Goal: Transaction & Acquisition: Purchase product/service

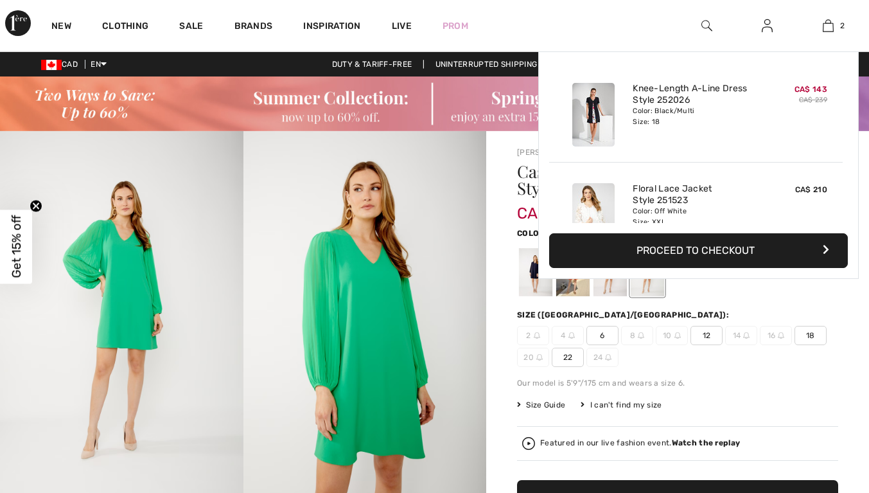
scroll to position [53, 0]
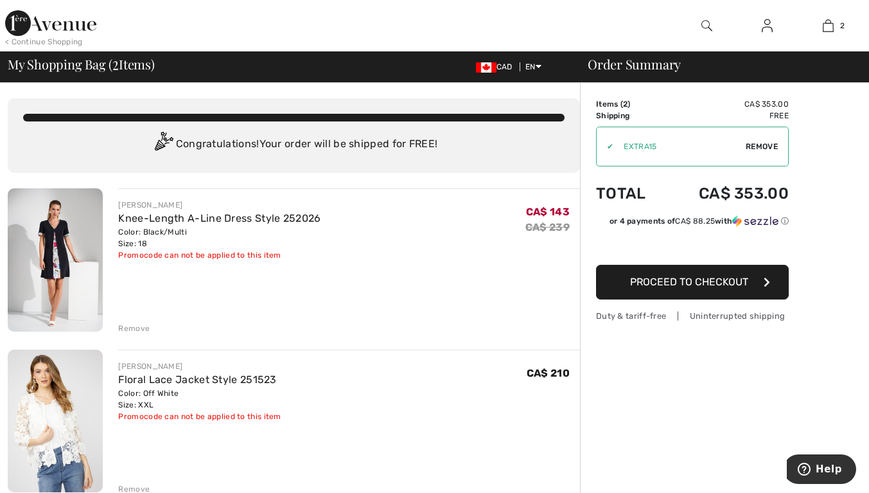
click at [130, 329] on div "Remove" at bounding box center [133, 328] width 31 height 12
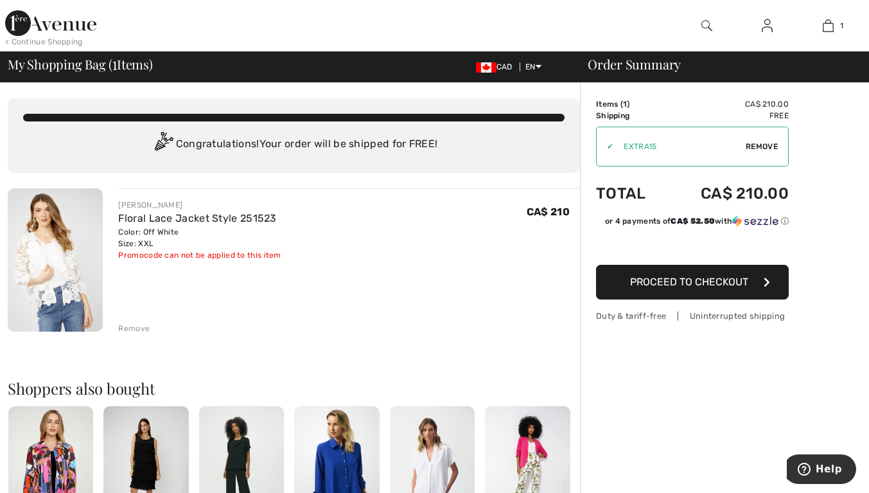
click at [679, 283] on span "Proceed to Checkout" at bounding box center [689, 281] width 118 height 12
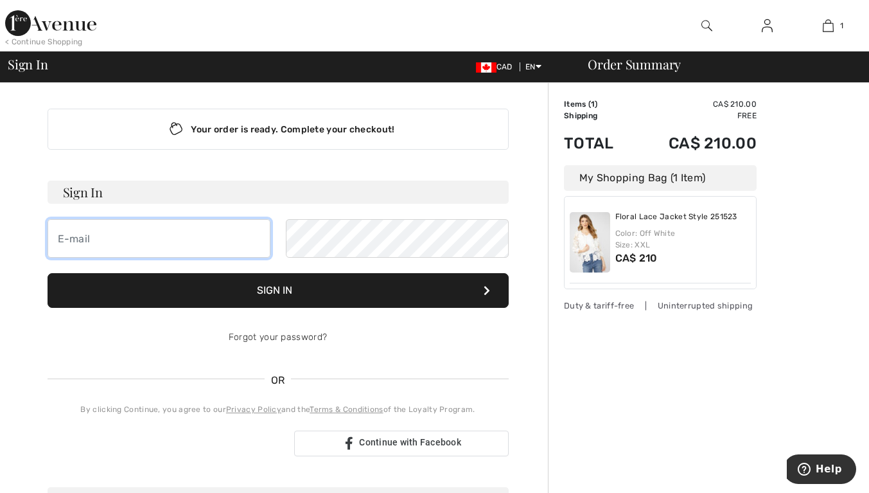
click at [146, 243] on input "email" at bounding box center [159, 238] width 223 height 39
type input "[EMAIL_ADDRESS][DOMAIN_NAME]"
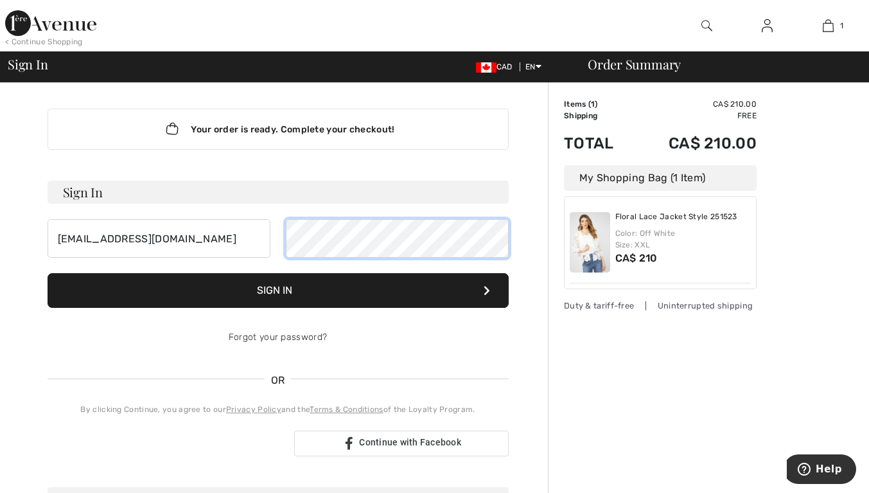
click at [48, 273] on button "Sign In" at bounding box center [278, 290] width 461 height 35
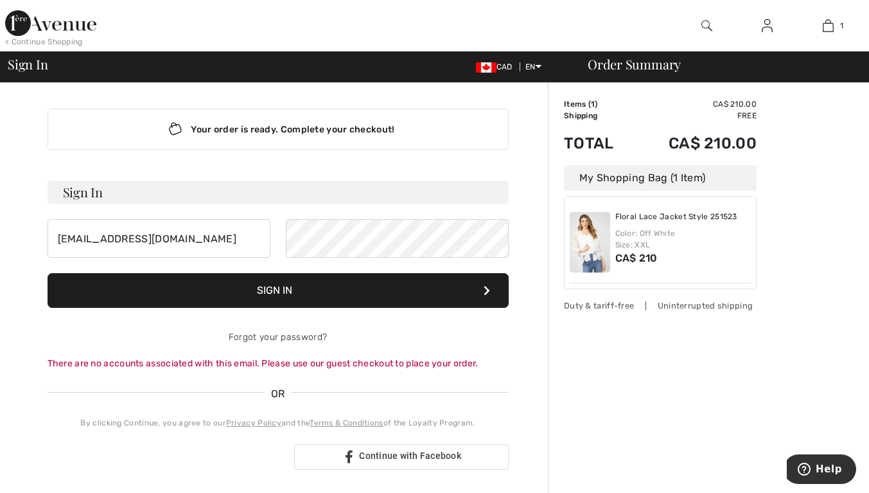
click at [339, 295] on button "Sign In" at bounding box center [278, 290] width 461 height 35
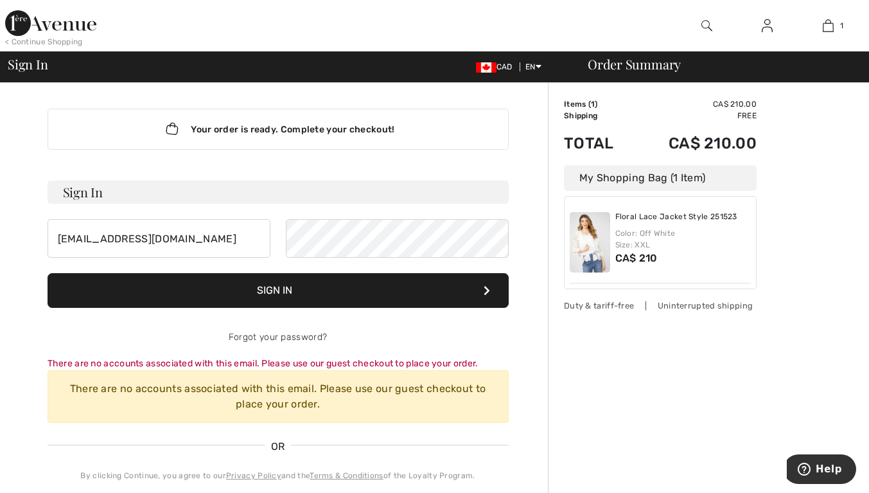
click at [374, 293] on button "Sign In" at bounding box center [278, 290] width 461 height 35
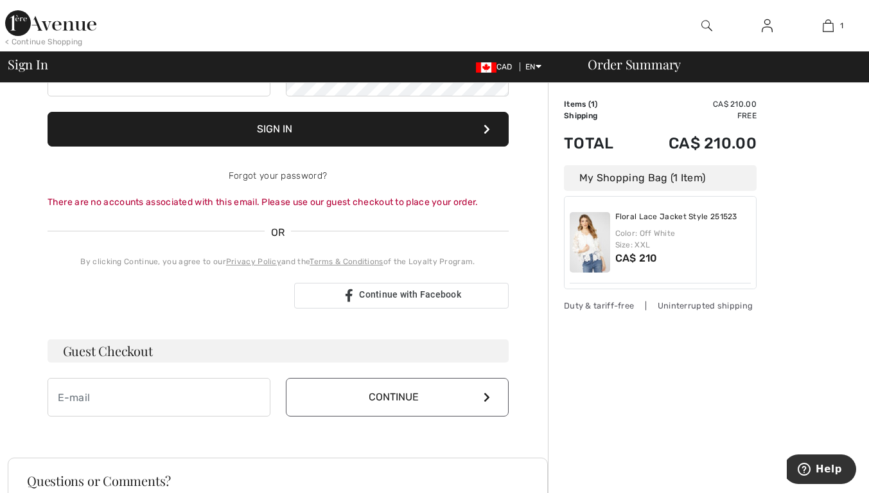
scroll to position [166, 0]
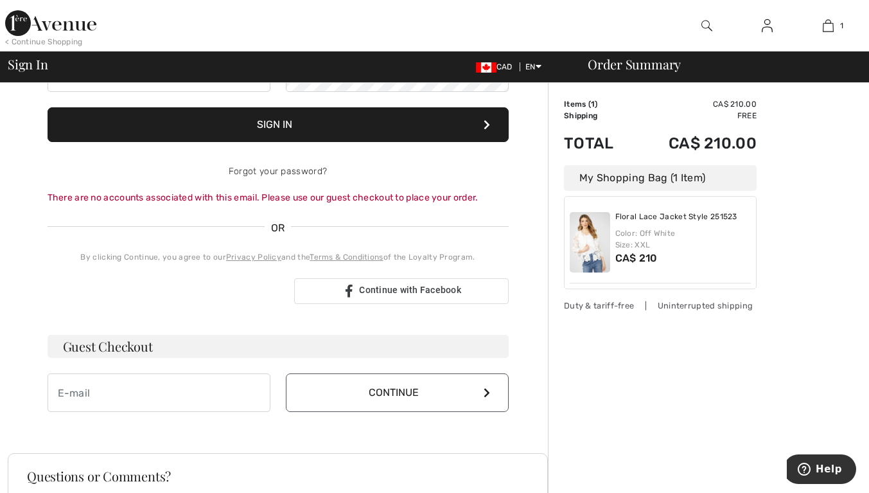
click at [161, 339] on h3 "Guest Checkout" at bounding box center [278, 346] width 461 height 23
click at [235, 345] on h3 "Guest Checkout" at bounding box center [278, 346] width 461 height 23
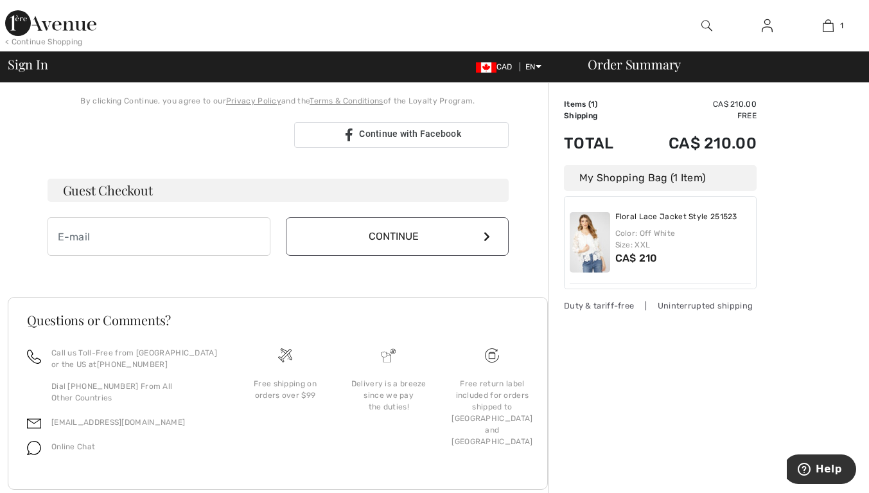
scroll to position [329, 0]
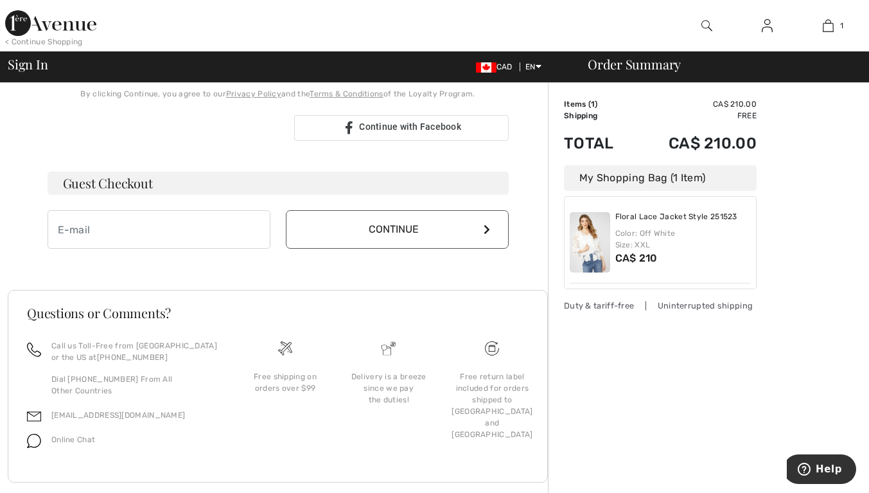
click at [494, 184] on h3 "Guest Checkout" at bounding box center [278, 182] width 461 height 23
click at [440, 173] on h3 "Guest Checkout" at bounding box center [278, 182] width 461 height 23
click at [423, 211] on button "Continue" at bounding box center [397, 229] width 223 height 39
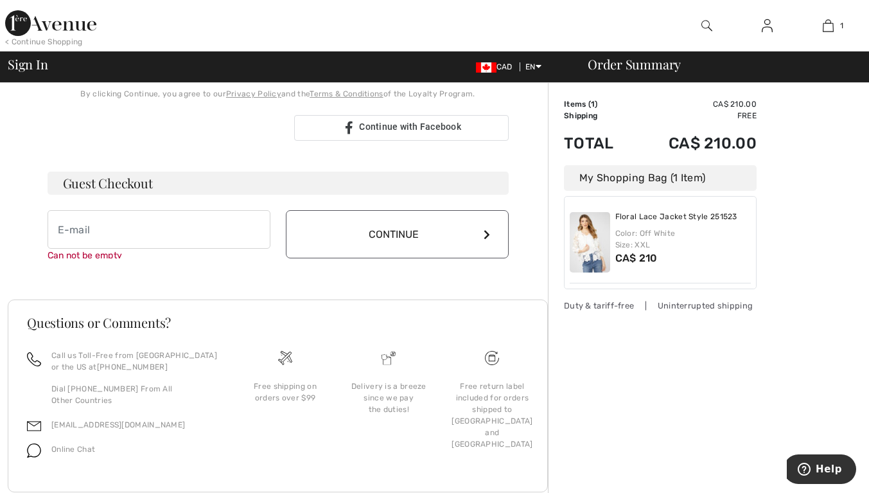
click at [432, 182] on h3 "Guest Checkout" at bounding box center [278, 182] width 461 height 23
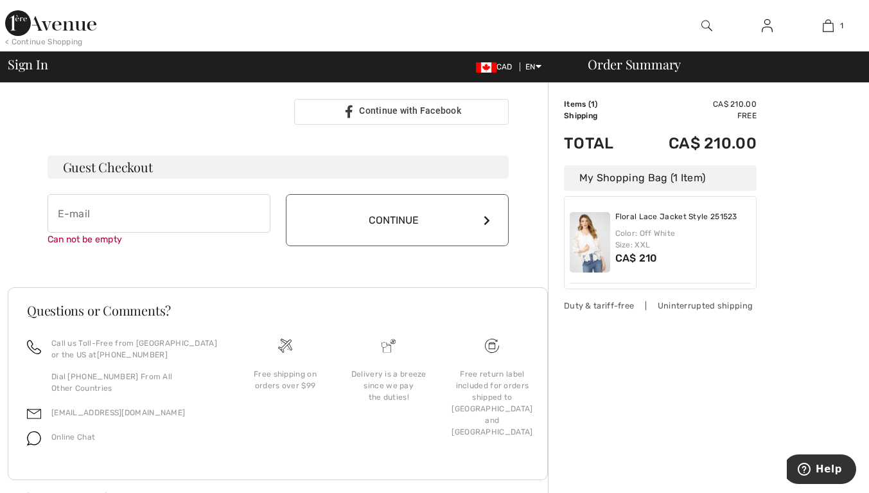
scroll to position [364, 0]
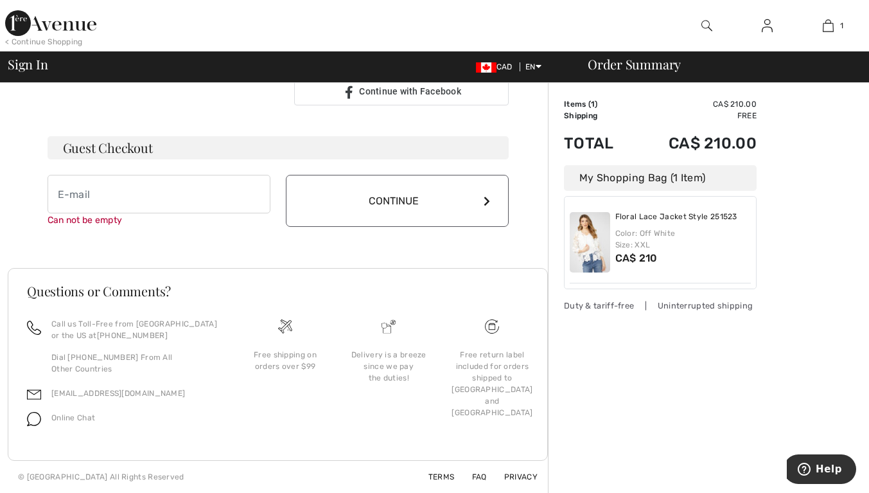
click at [421, 205] on button "Continue" at bounding box center [397, 201] width 223 height 52
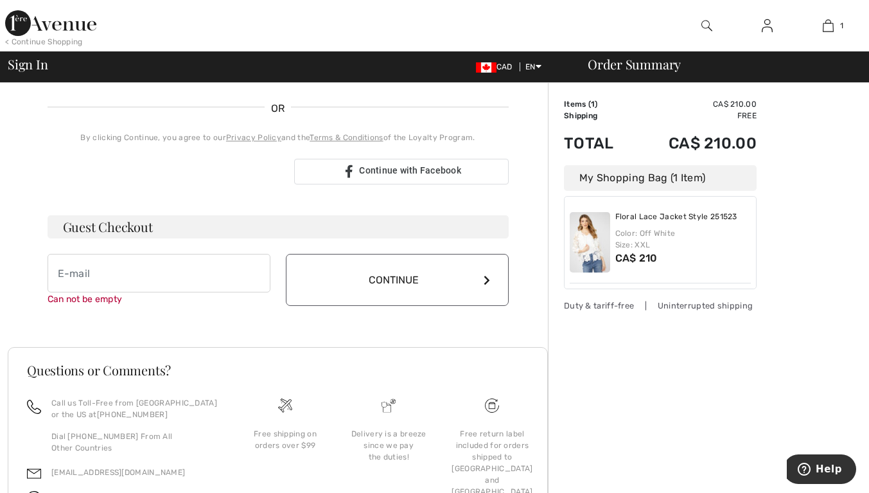
scroll to position [246, 0]
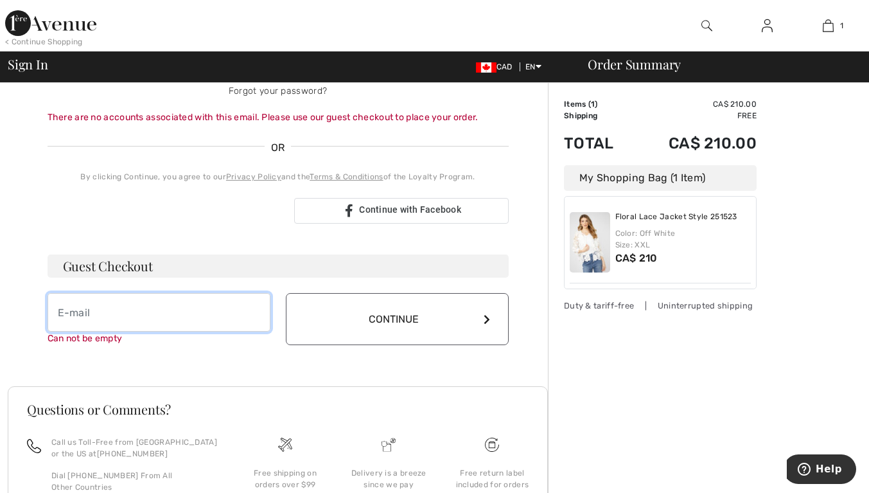
click at [87, 311] on input "email" at bounding box center [159, 312] width 223 height 39
type input "[EMAIL_ADDRESS][DOMAIN_NAME]"
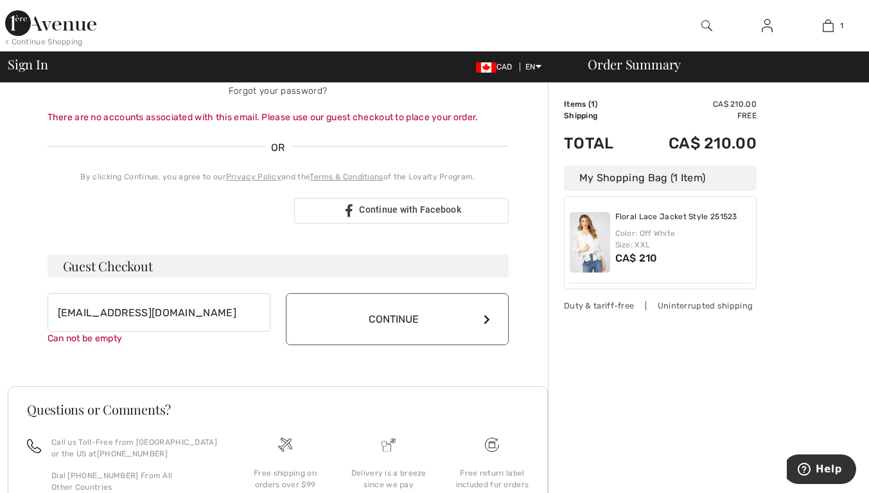
click at [464, 388] on footer "Questions or Comments? Call us Toll-Free from Canada or the US at +1 (888) 605-…" at bounding box center [278, 482] width 540 height 193
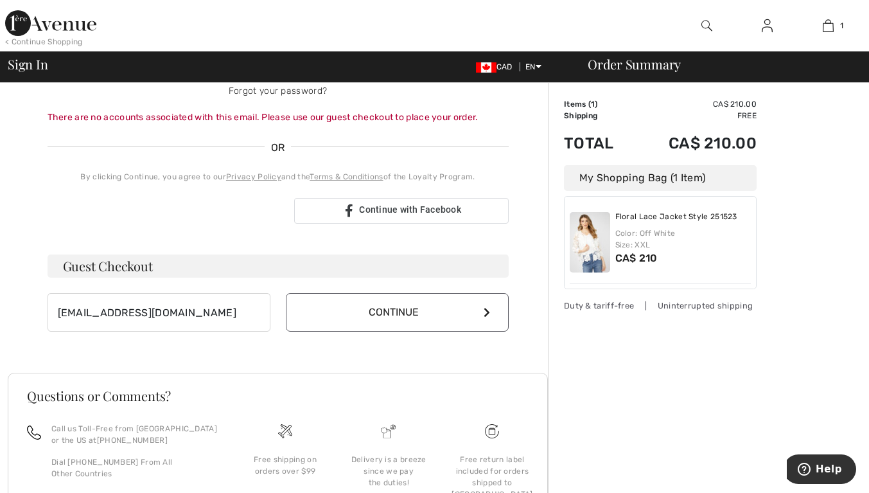
click at [410, 322] on button "Continue" at bounding box center [397, 312] width 223 height 39
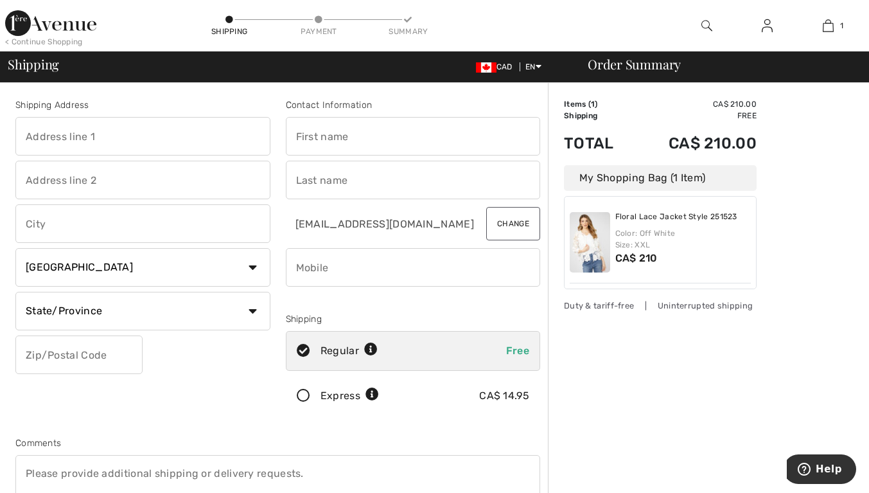
click at [143, 132] on input "text" at bounding box center [142, 136] width 255 height 39
type input "245 Grey Silo Road"
type input "Suite 205"
type input "Waterloo"
select select "ON"
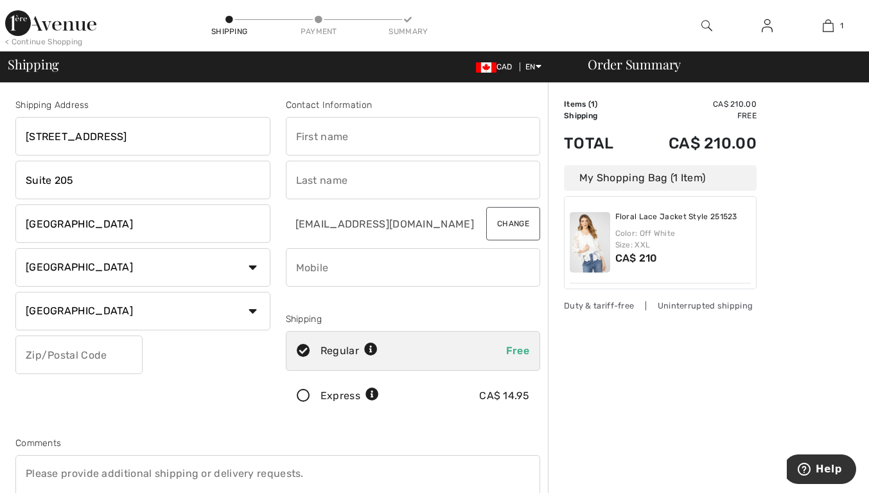
type input "N2K 0G6"
type input "Leigh"
type input "Williams"
type input "2267476768"
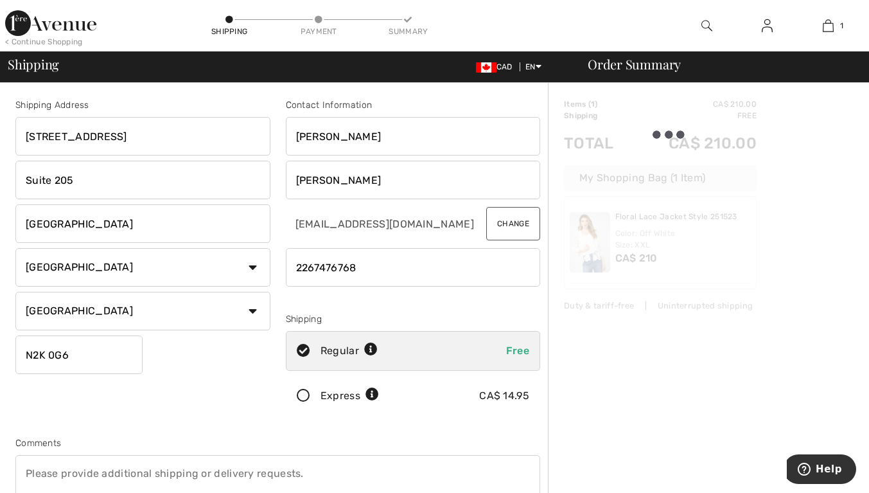
type input "N2K0G6"
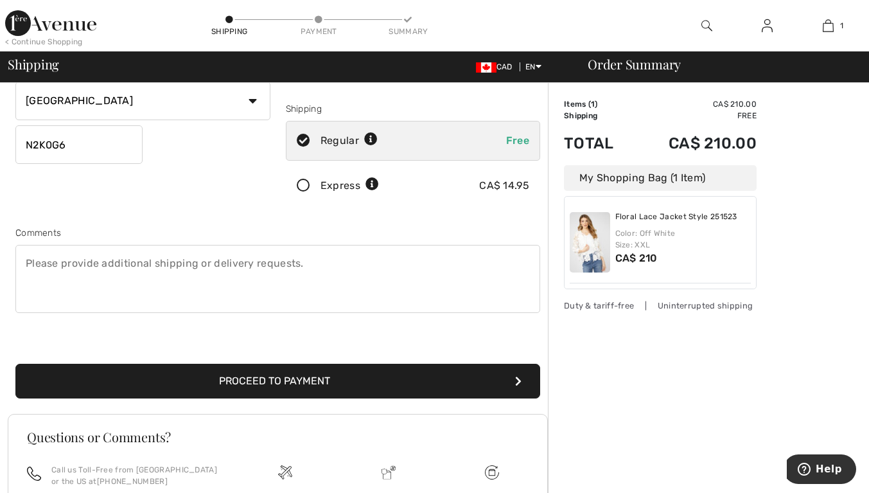
scroll to position [208, 0]
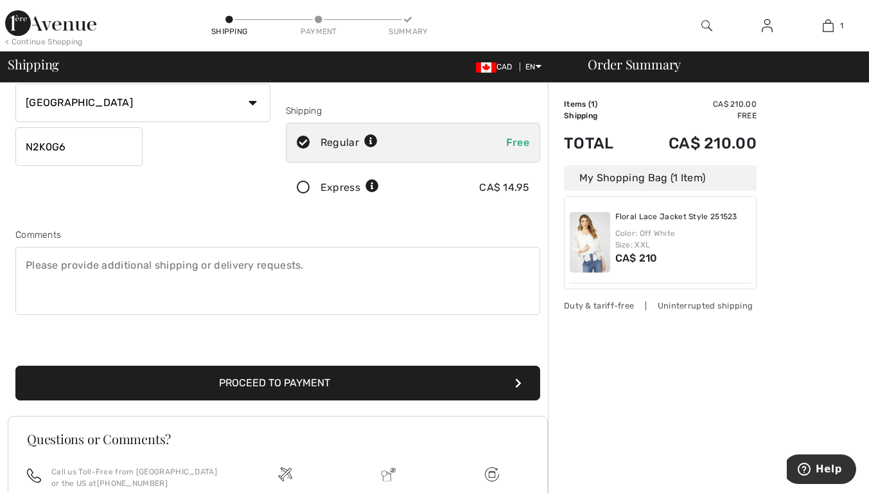
click at [406, 390] on button "Proceed to Payment" at bounding box center [277, 382] width 525 height 35
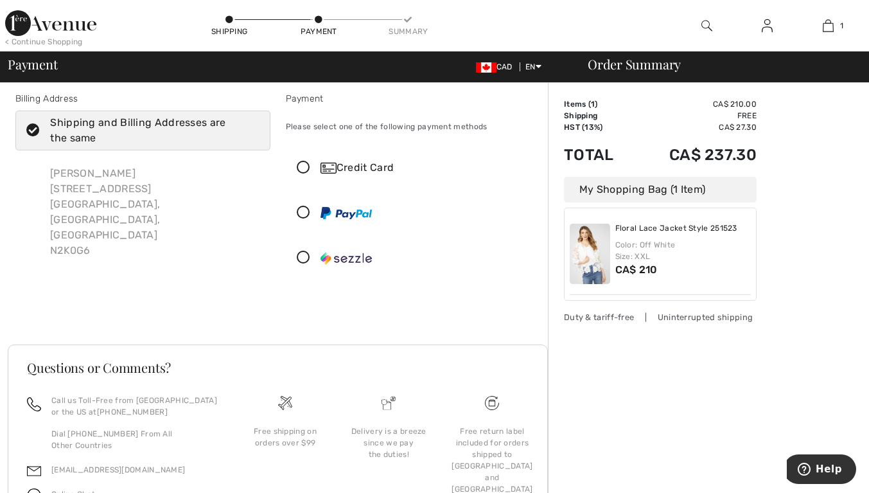
scroll to position [3, 0]
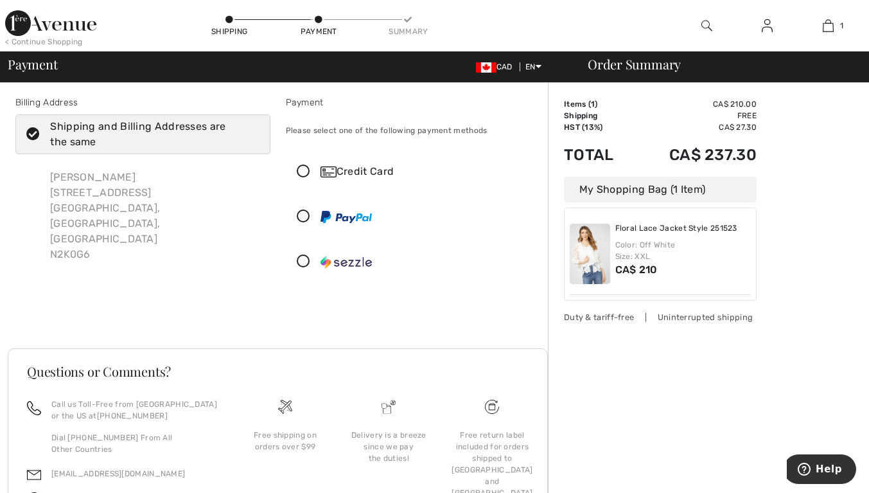
click at [296, 170] on icon at bounding box center [303, 171] width 34 height 13
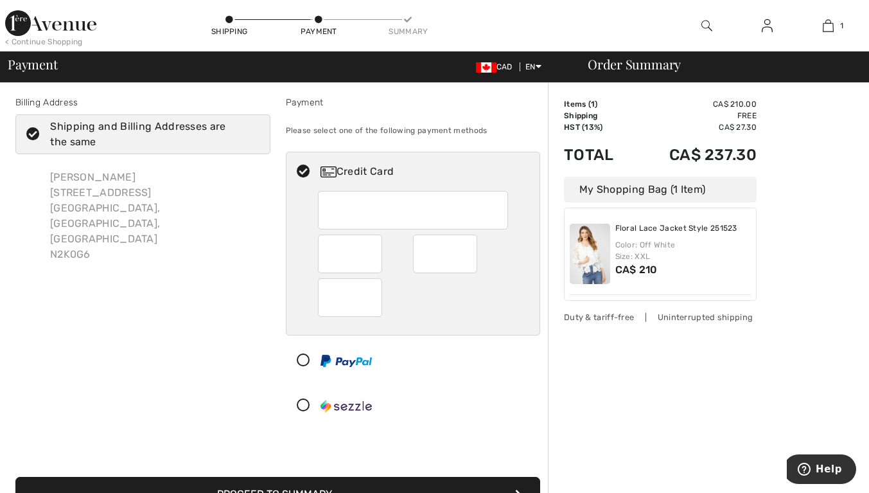
click at [428, 314] on div at bounding box center [413, 297] width 190 height 39
click at [843, 232] on div "Order Summary Details Items ( 1 ) CA$ 210.00 Promo code CA$ 0.00 Shipping Free …" at bounding box center [708, 415] width 321 height 671
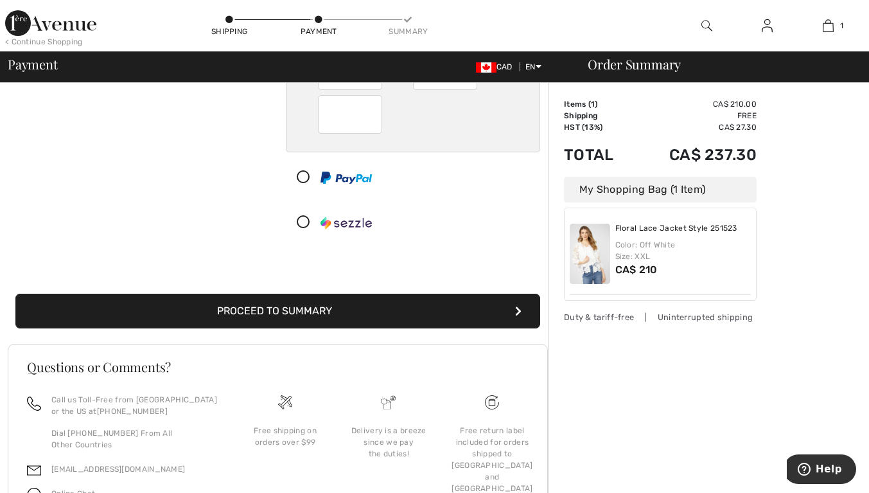
scroll to position [140, 0]
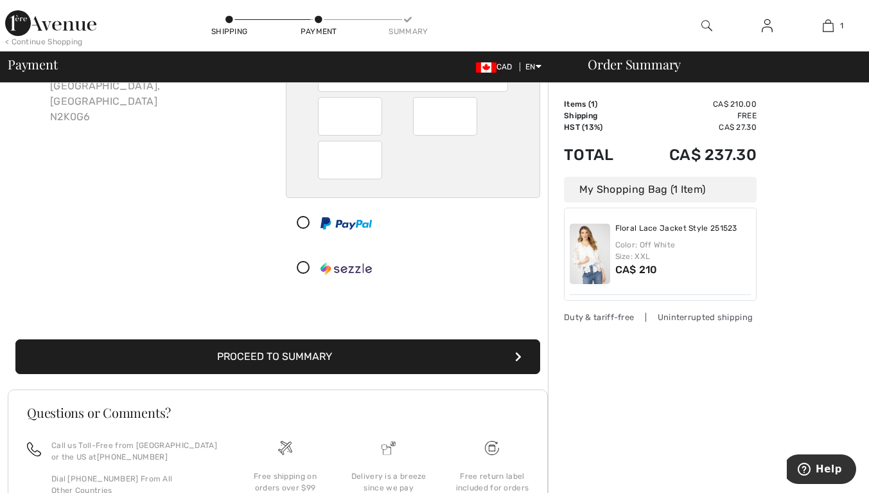
click at [373, 352] on button "Proceed to Summary" at bounding box center [277, 356] width 525 height 35
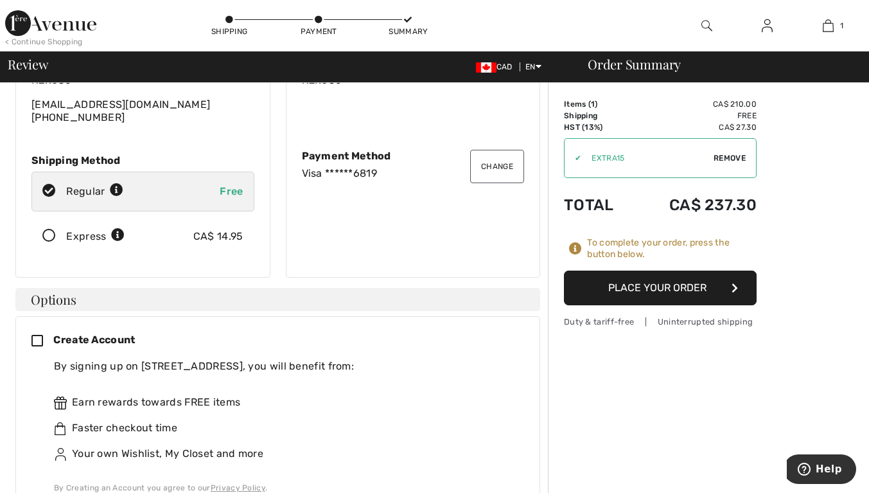
scroll to position [131, 0]
click at [33, 334] on icon at bounding box center [42, 340] width 22 height 13
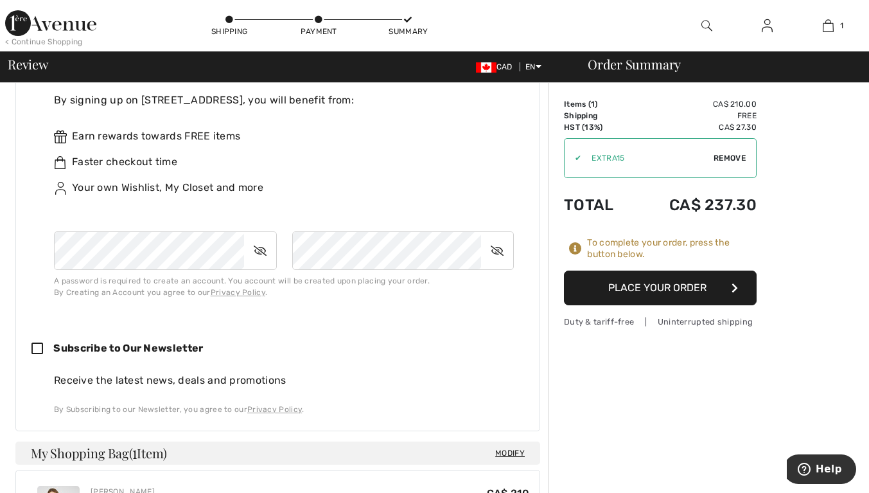
scroll to position [369, 0]
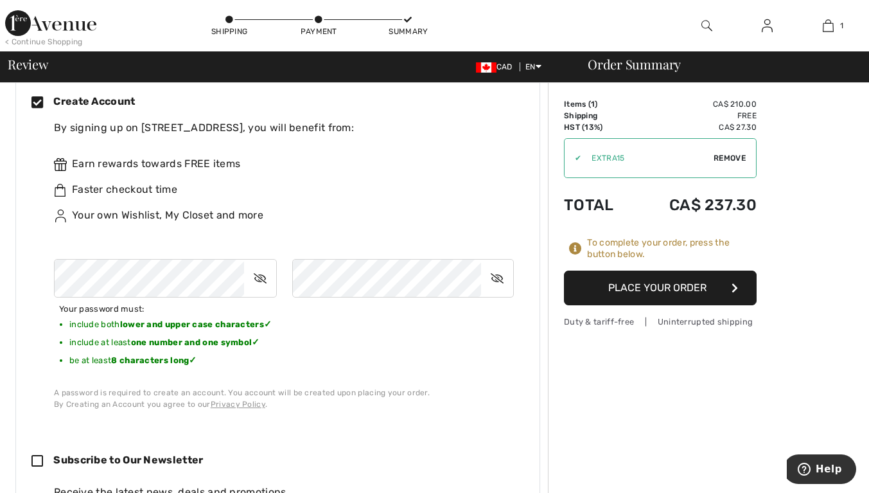
click at [270, 266] on icon at bounding box center [260, 278] width 32 height 30
click at [269, 263] on icon at bounding box center [260, 278] width 31 height 30
click at [504, 270] on icon at bounding box center [497, 278] width 32 height 30
click at [494, 271] on icon at bounding box center [497, 278] width 31 height 30
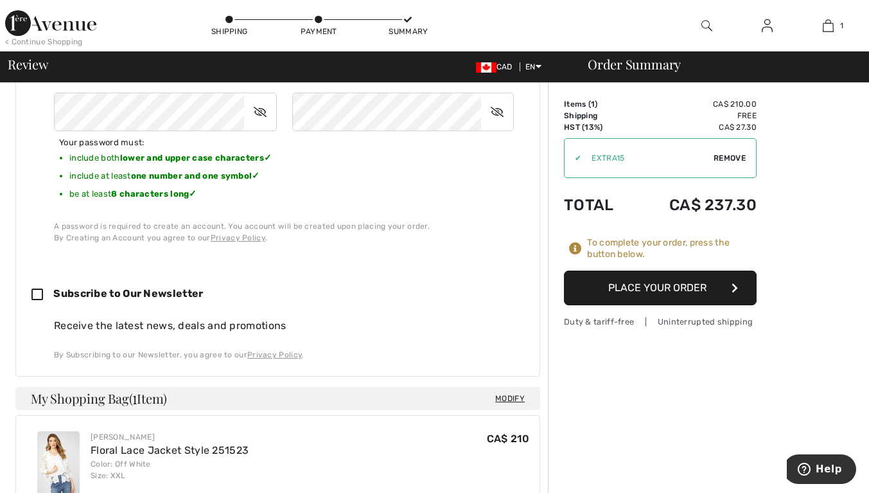
scroll to position [535, 0]
click at [36, 288] on icon at bounding box center [42, 294] width 22 height 13
checkbox input "true"
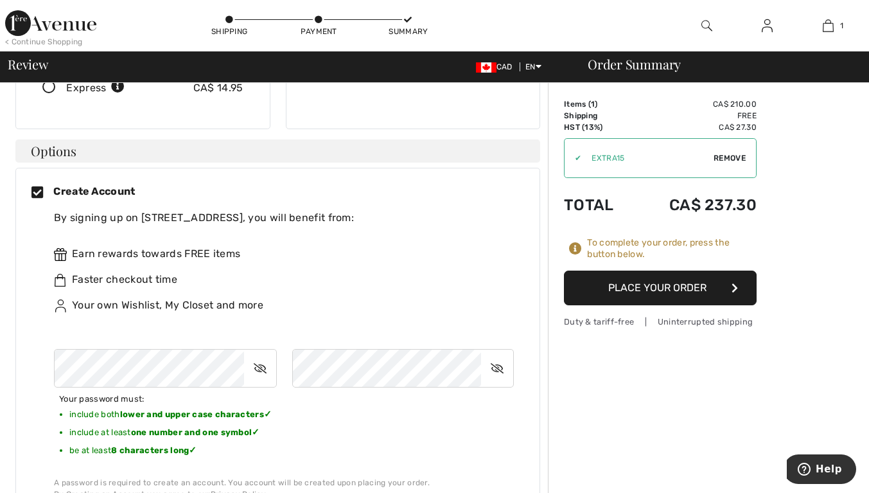
scroll to position [276, 0]
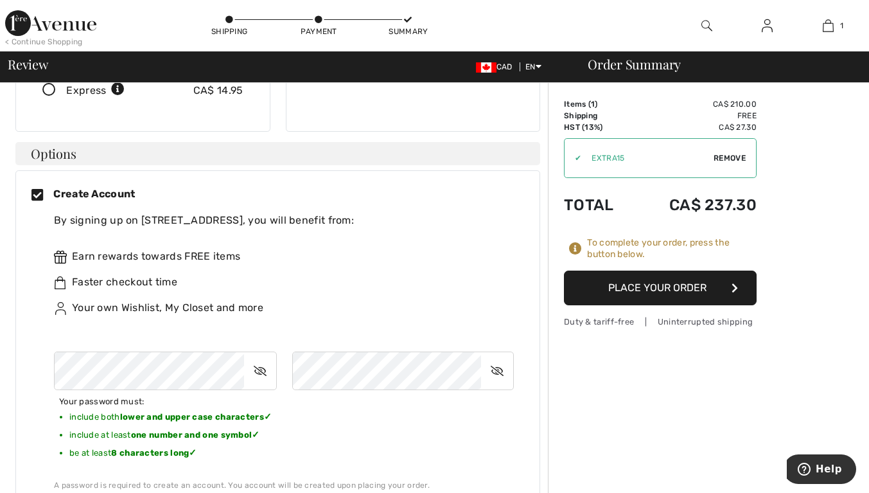
click at [671, 295] on button "Place Your Order" at bounding box center [660, 287] width 193 height 35
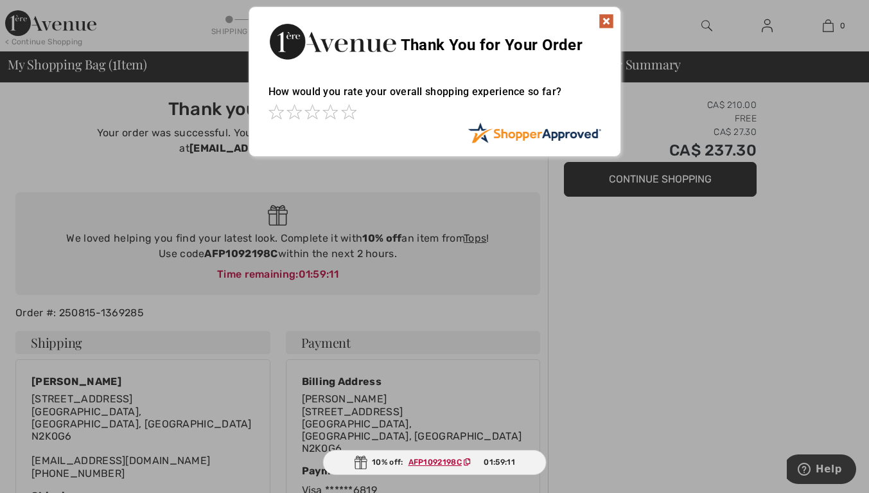
click at [345, 110] on span at bounding box center [348, 111] width 15 height 15
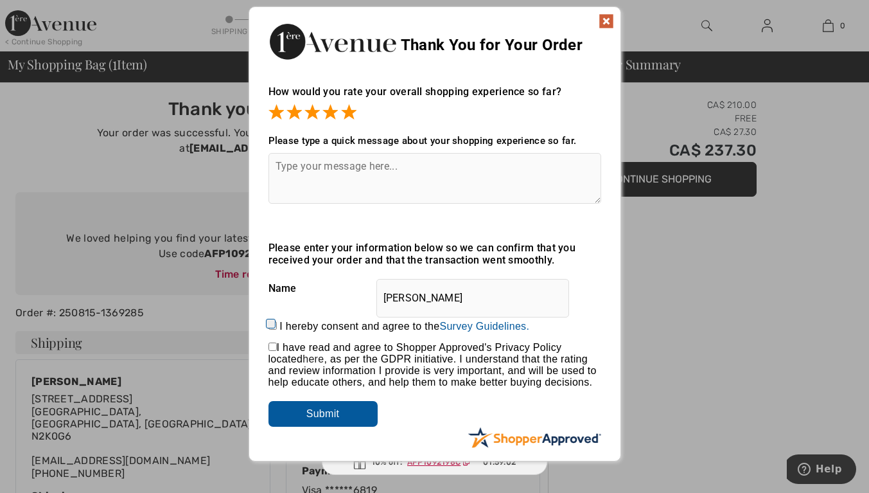
click at [611, 22] on img at bounding box center [605, 20] width 15 height 15
